Goal: Task Accomplishment & Management: Complete application form

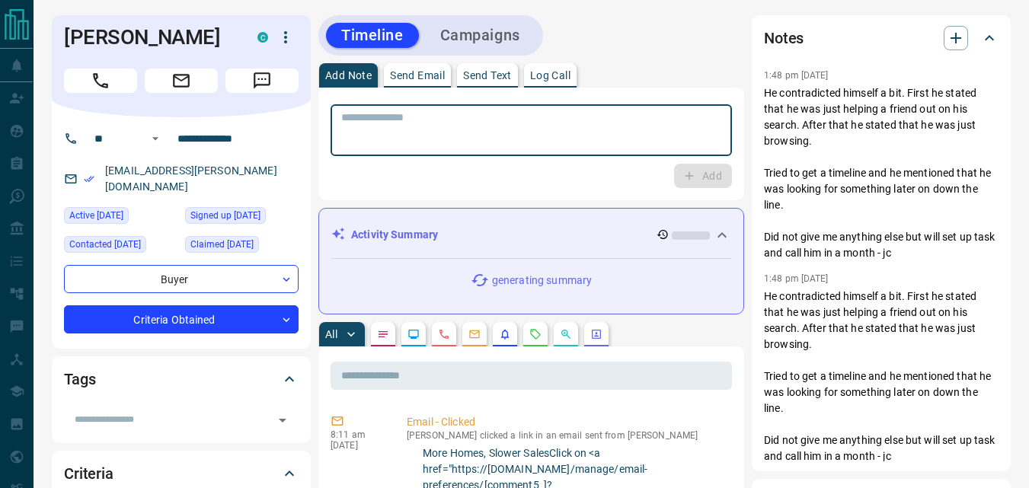
click at [459, 130] on textarea at bounding box center [531, 130] width 380 height 39
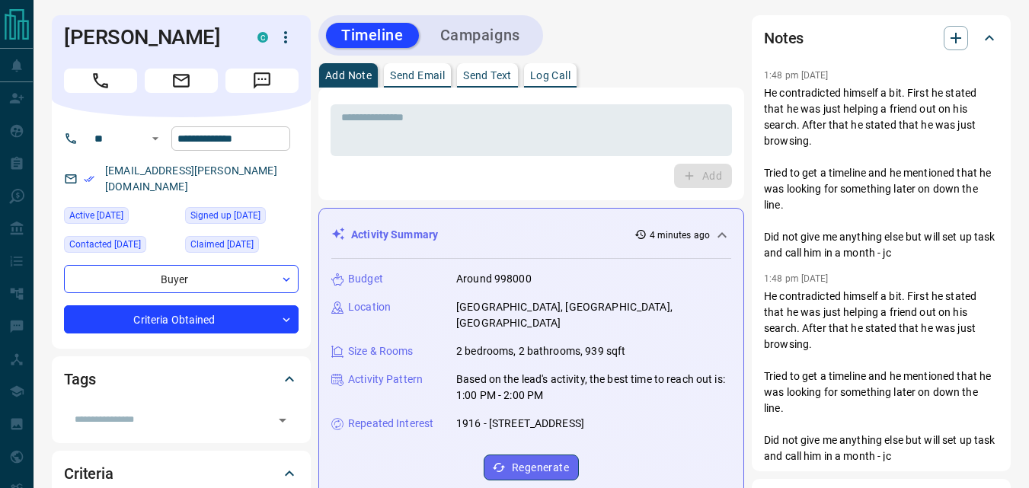
click at [252, 146] on input "**********" at bounding box center [230, 138] width 119 height 24
click at [563, 196] on div "* ​ Add" at bounding box center [531, 144] width 426 height 113
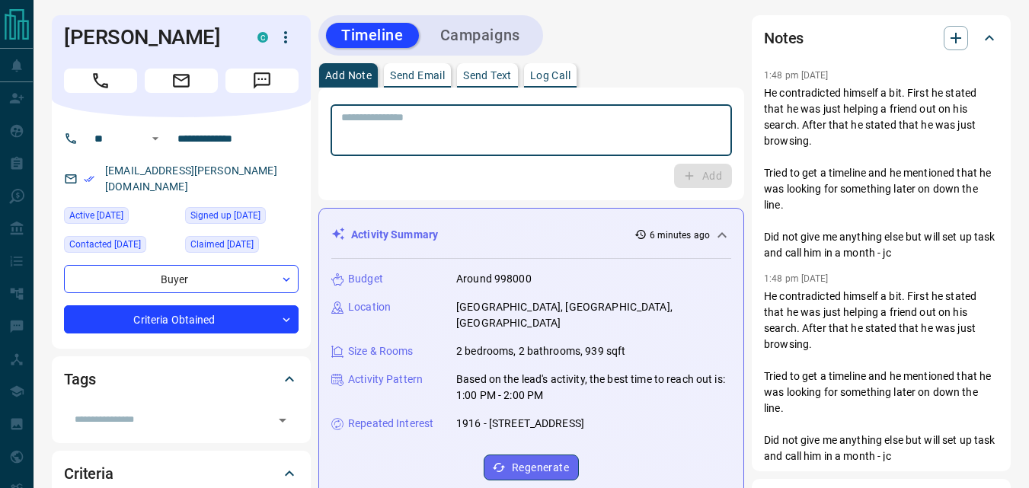
click at [480, 145] on textarea at bounding box center [531, 130] width 380 height 39
type textarea "**********"
click at [697, 173] on button "Add" at bounding box center [703, 176] width 58 height 24
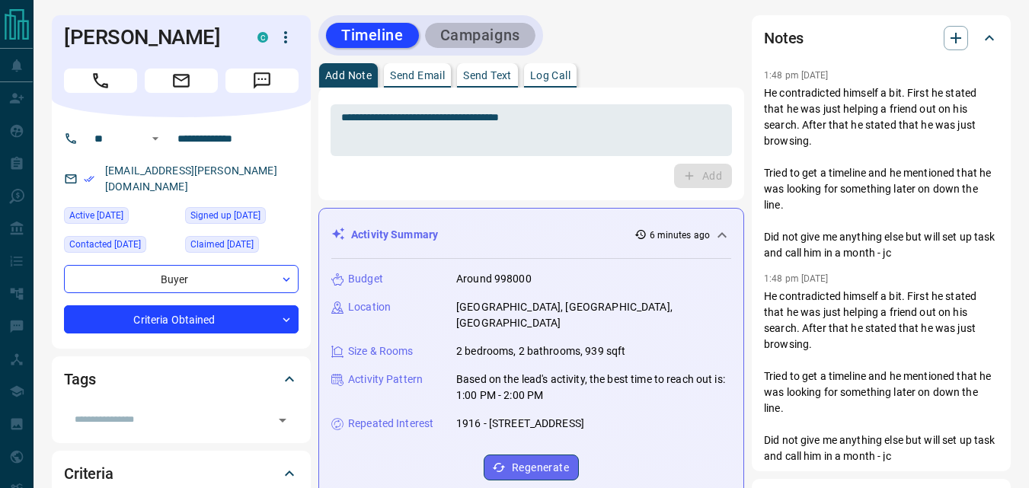
click at [490, 32] on button "Campaigns" at bounding box center [480, 35] width 110 height 25
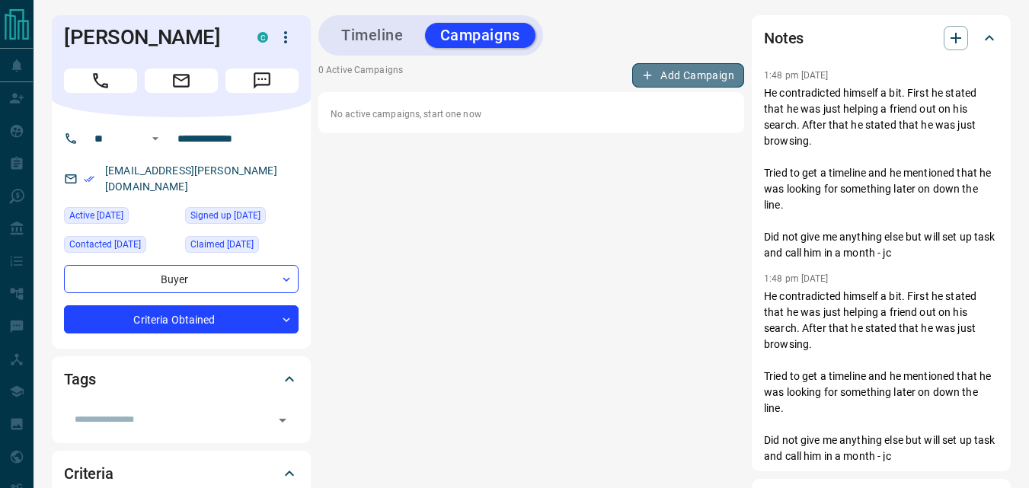
click at [684, 65] on button "Add Campaign" at bounding box center [688, 75] width 112 height 24
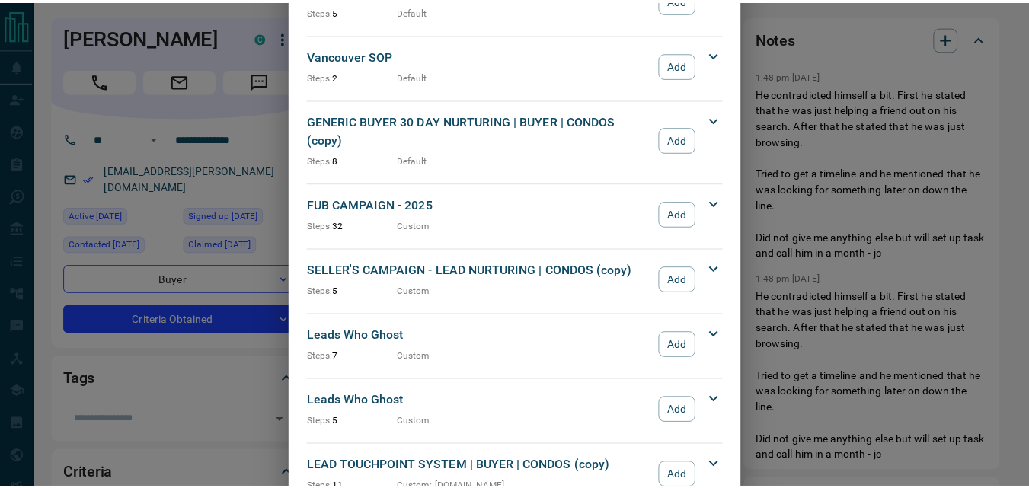
scroll to position [1421, 0]
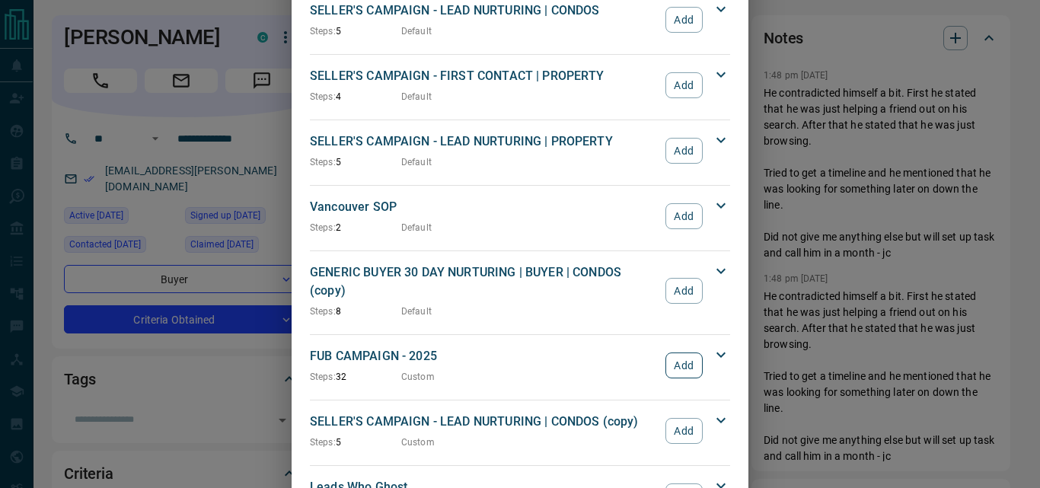
click at [665, 352] on button "Add" at bounding box center [683, 365] width 37 height 26
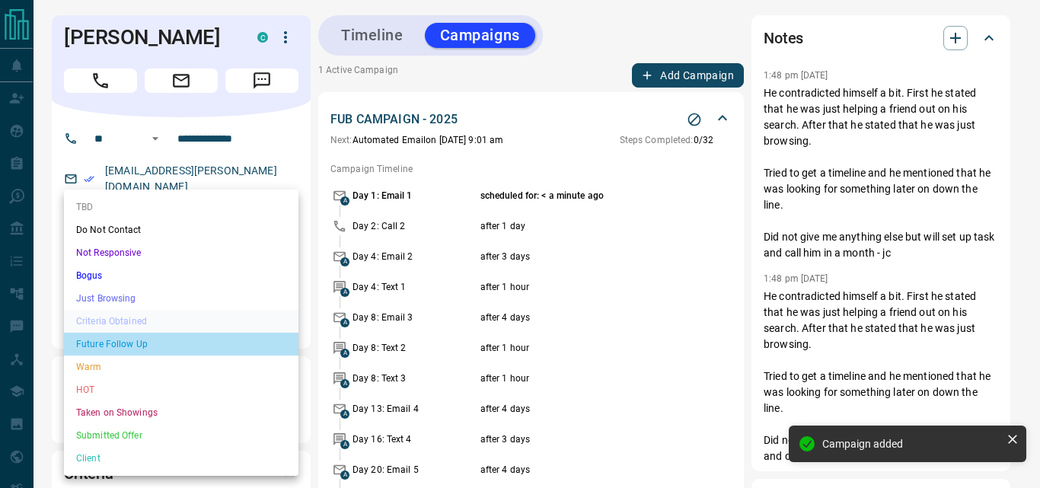
click at [128, 340] on li "Future Follow Up" at bounding box center [181, 344] width 234 height 23
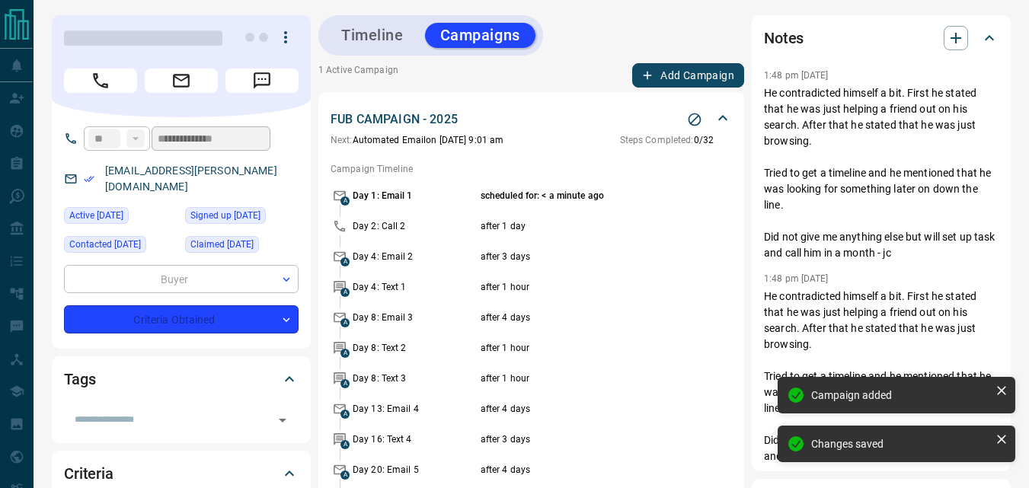
type input "*"
